Goal: Task Accomplishment & Management: Manage account settings

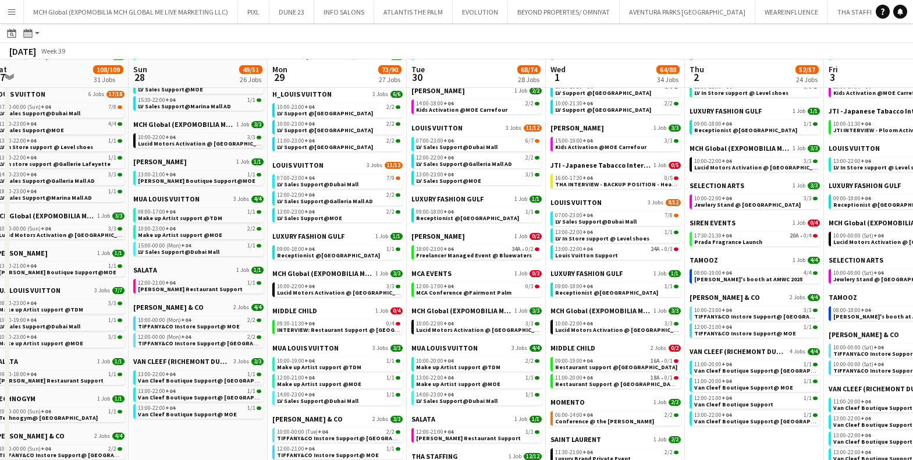
scroll to position [421, 0]
click at [437, 286] on span "12:00-17:00 +04" at bounding box center [434, 286] width 37 height 6
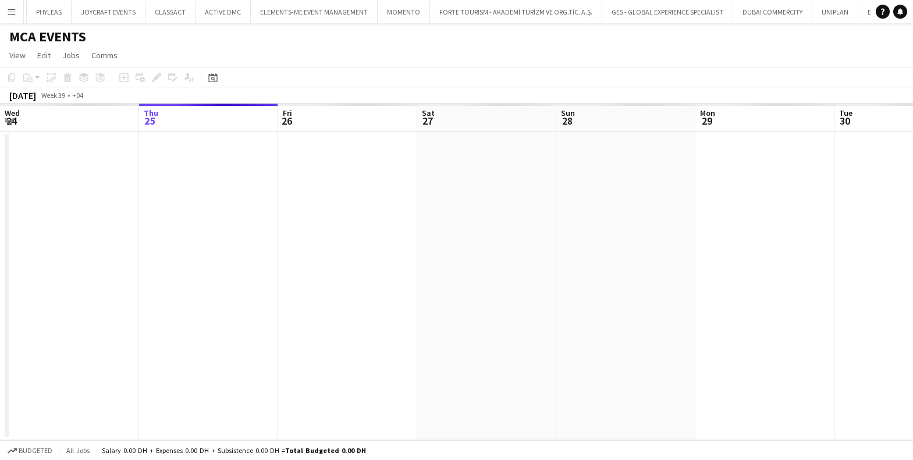
scroll to position [0, 400]
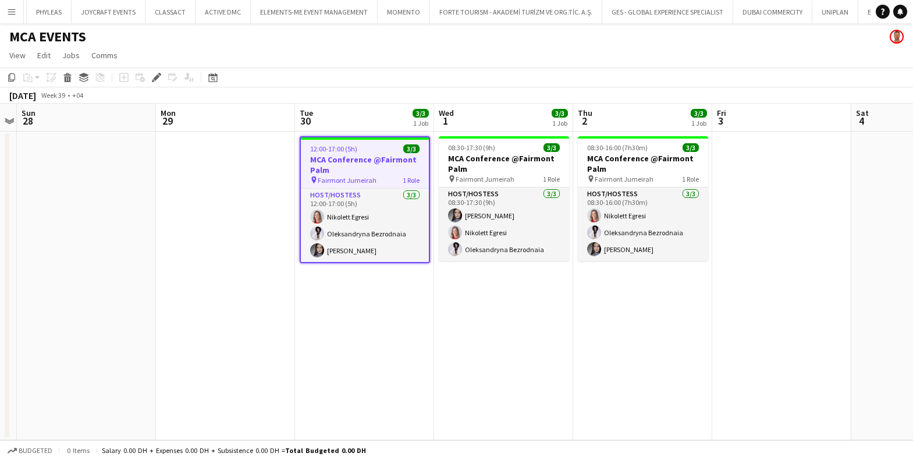
click at [365, 166] on h3 "MCA Conference @Fairmont Palm" at bounding box center [365, 164] width 128 height 21
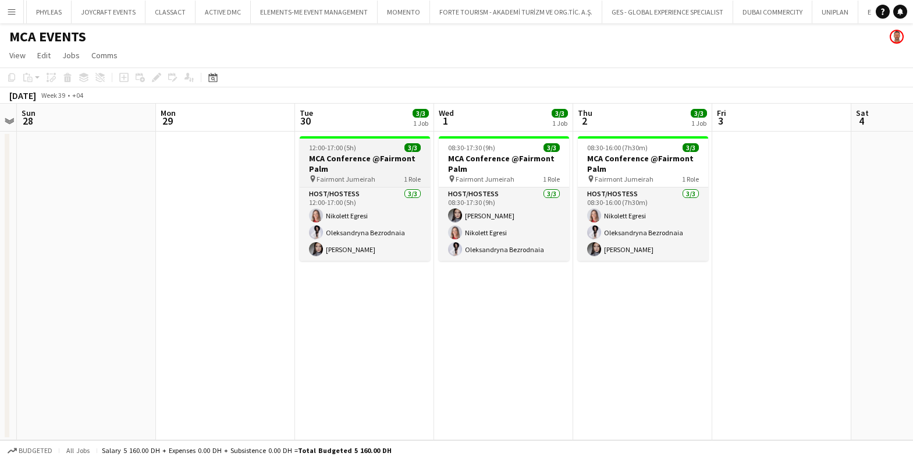
click at [365, 166] on h3 "MCA Conference @Fairmont Palm" at bounding box center [365, 163] width 130 height 21
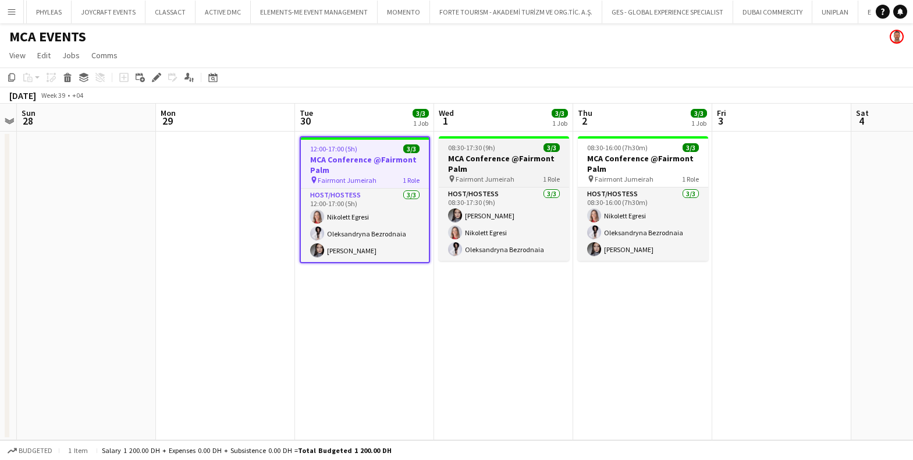
click at [518, 186] on app-job-card "08:30-17:30 (9h) 3/3 MCA Conference @Fairmont Palm pin Fairmont Jumeirah 1 Role…" at bounding box center [504, 198] width 130 height 125
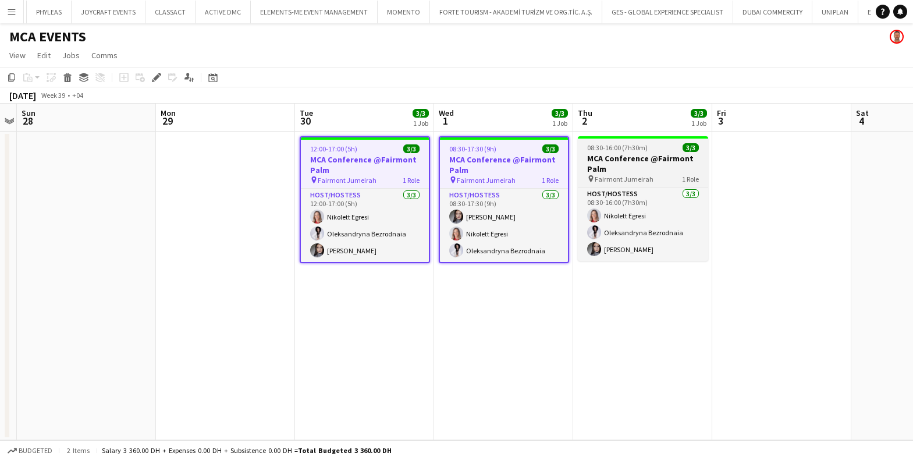
click at [652, 169] on h3 "MCA Conference @Fairmont Palm" at bounding box center [643, 163] width 130 height 21
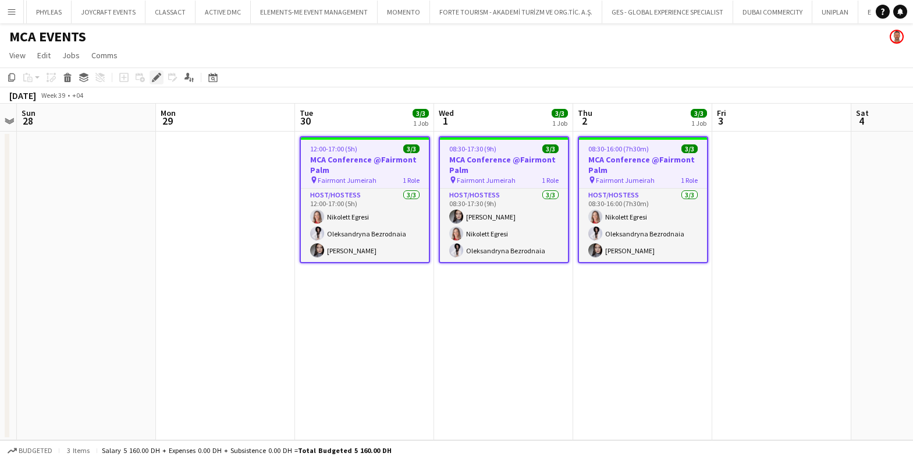
click at [152, 77] on icon "Edit" at bounding box center [156, 77] width 9 height 9
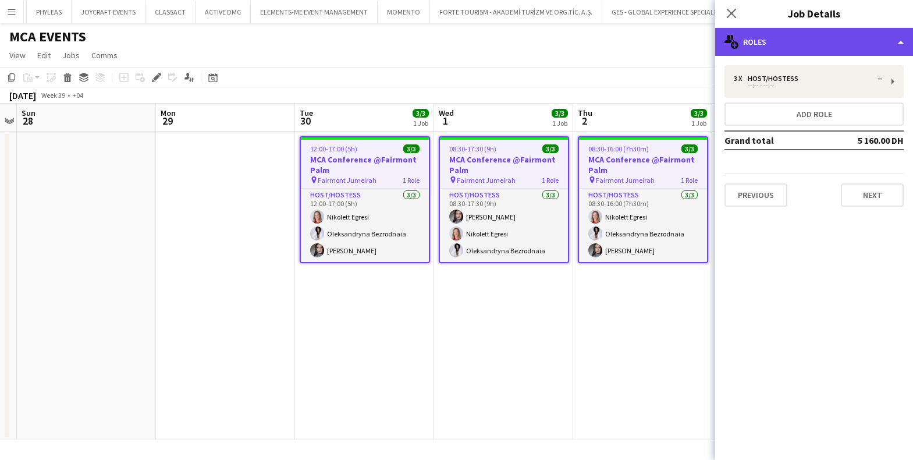
click at [845, 42] on div "multiple-users-add Roles" at bounding box center [814, 42] width 198 height 28
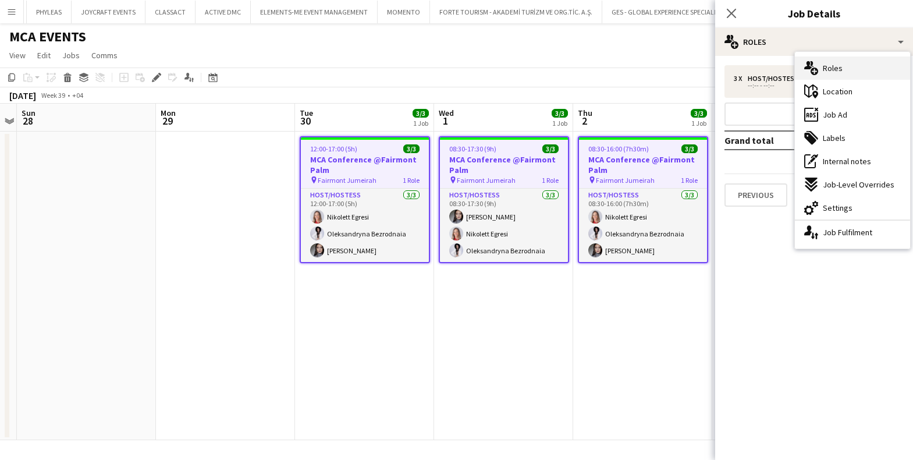
click at [847, 73] on div "multiple-users-add Roles" at bounding box center [852, 67] width 115 height 23
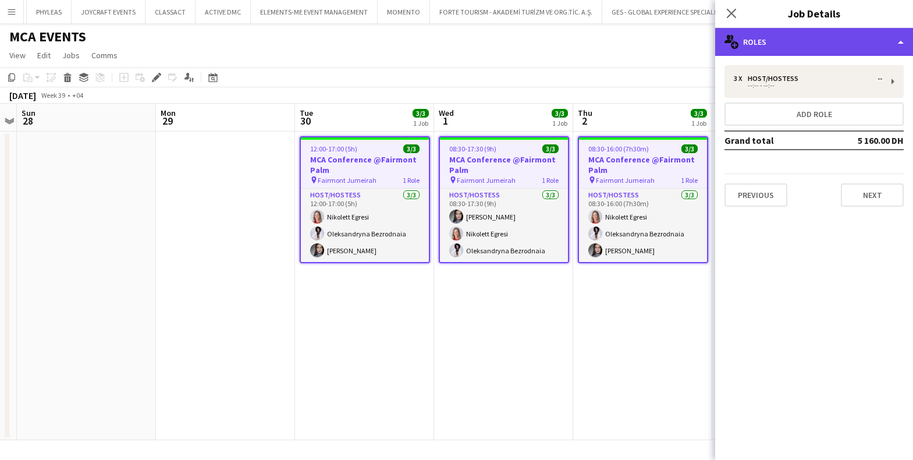
click at [826, 34] on div "multiple-users-add Roles" at bounding box center [814, 42] width 198 height 28
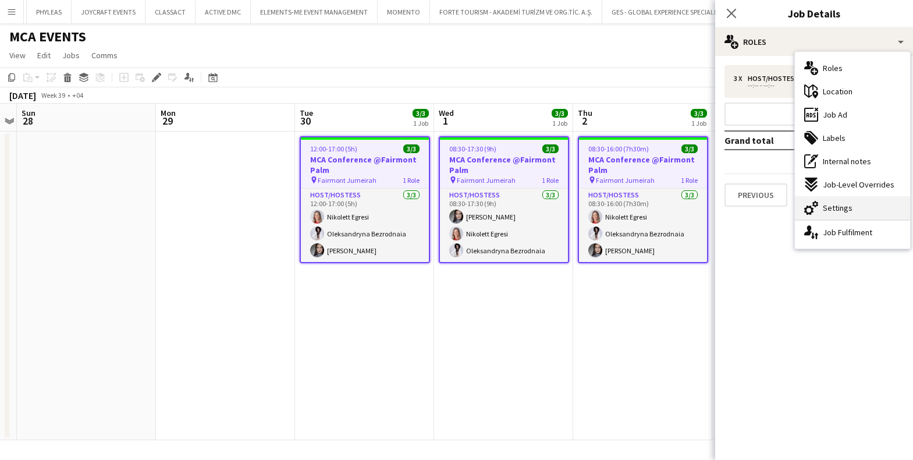
click at [835, 204] on span "Settings" at bounding box center [838, 207] width 30 height 10
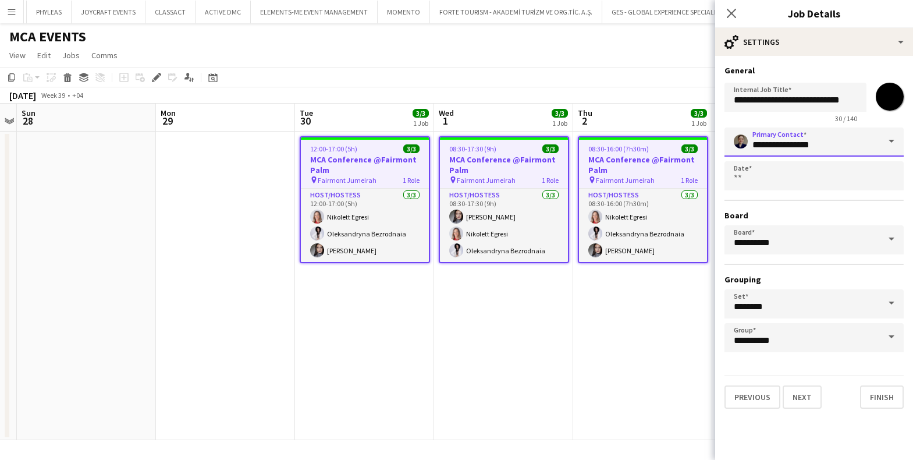
click at [847, 137] on input "**********" at bounding box center [813, 141] width 179 height 29
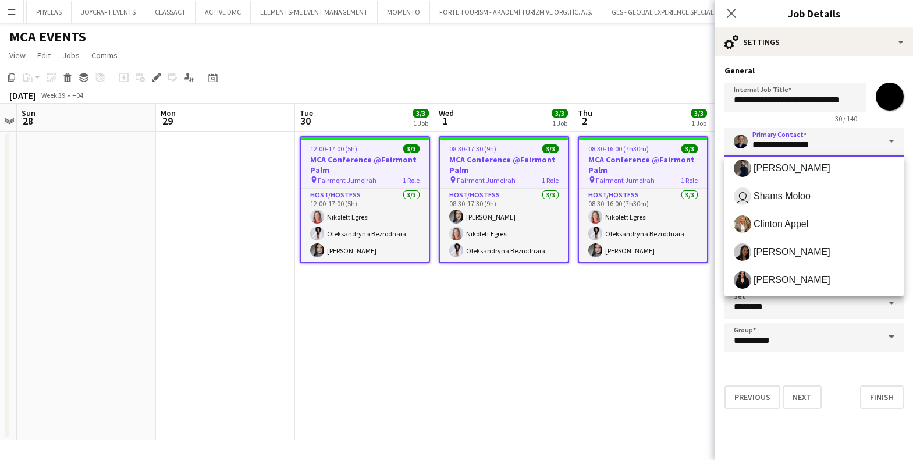
scroll to position [120, 0]
click at [788, 230] on span "Clinton Appel" at bounding box center [814, 222] width 161 height 17
type input "**********"
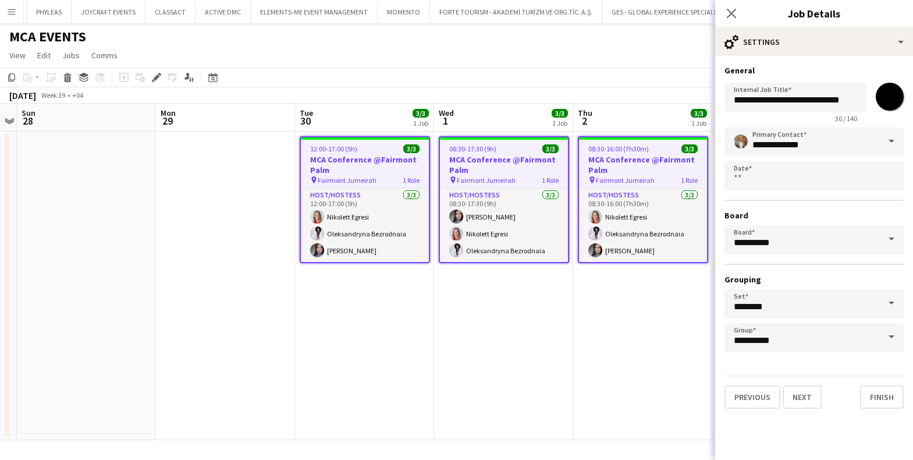
click at [887, 98] on input "*******" at bounding box center [890, 97] width 42 height 42
type input "*******"
click at [876, 401] on button "Finish" at bounding box center [882, 396] width 44 height 23
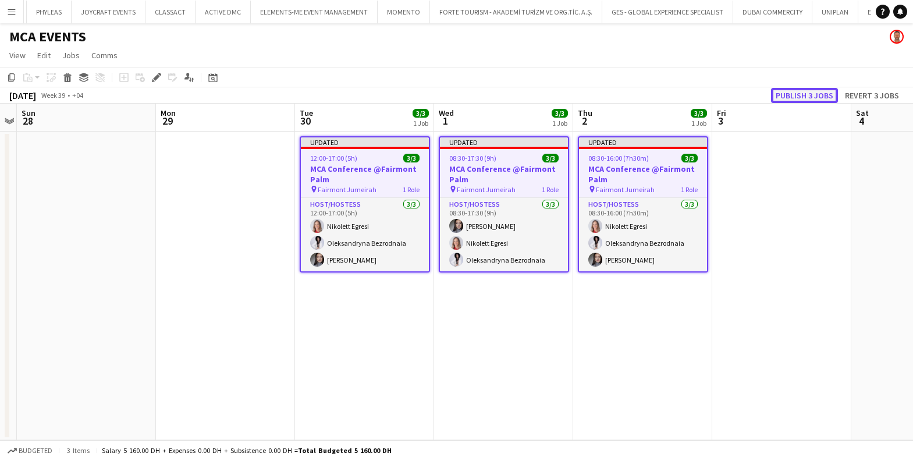
click at [784, 97] on button "Publish 3 jobs" at bounding box center [804, 95] width 67 height 15
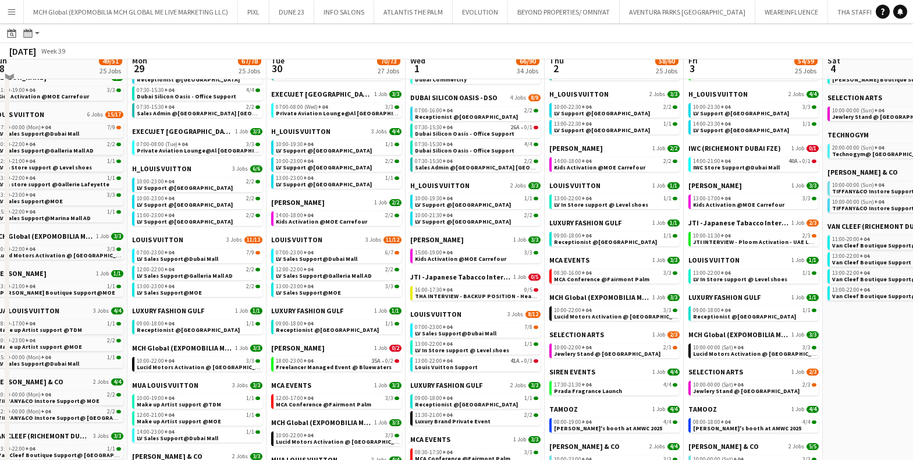
scroll to position [301, 0]
